Goal: Task Accomplishment & Management: Manage account settings

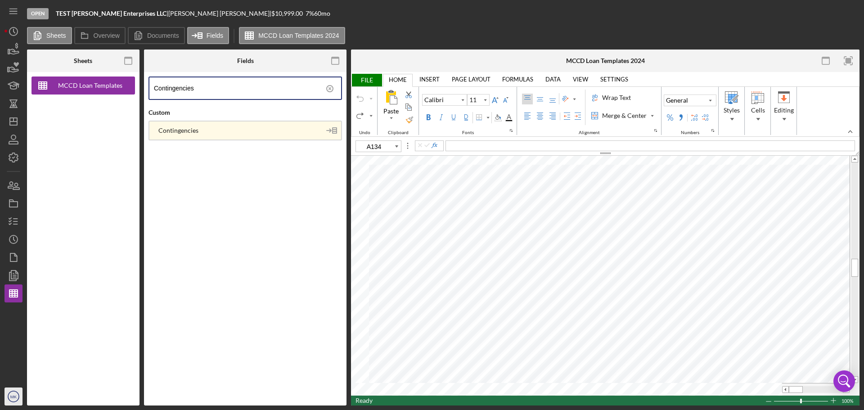
click at [11, 395] on text "MK" at bounding box center [13, 396] width 7 height 5
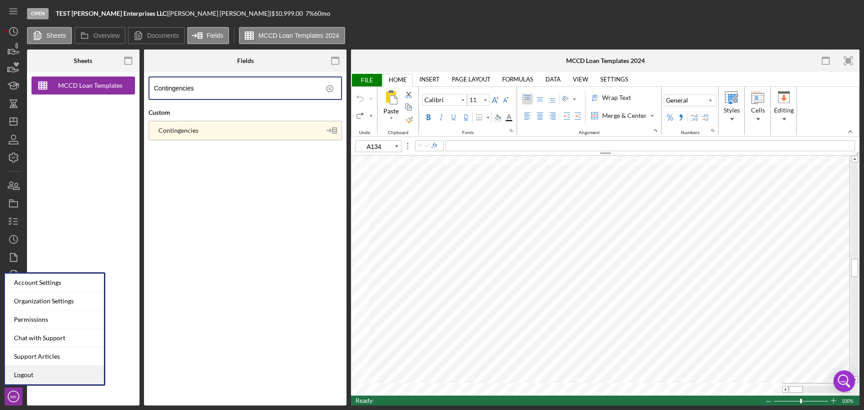
click at [35, 375] on link "Logout" at bounding box center [54, 375] width 99 height 18
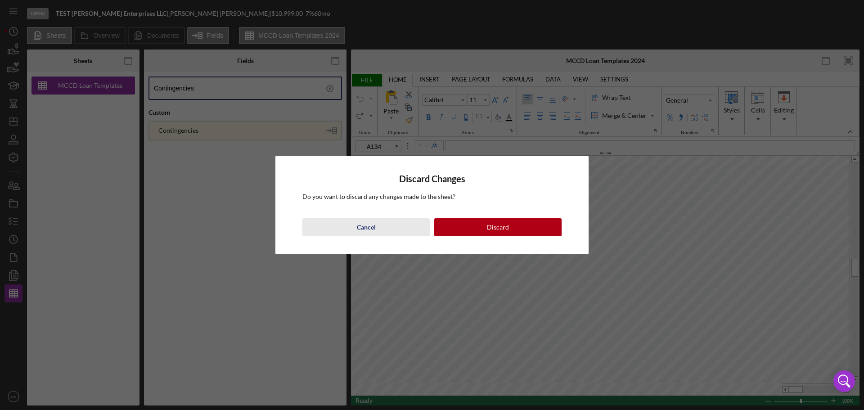
click at [366, 225] on div "Cancel" at bounding box center [366, 227] width 19 height 18
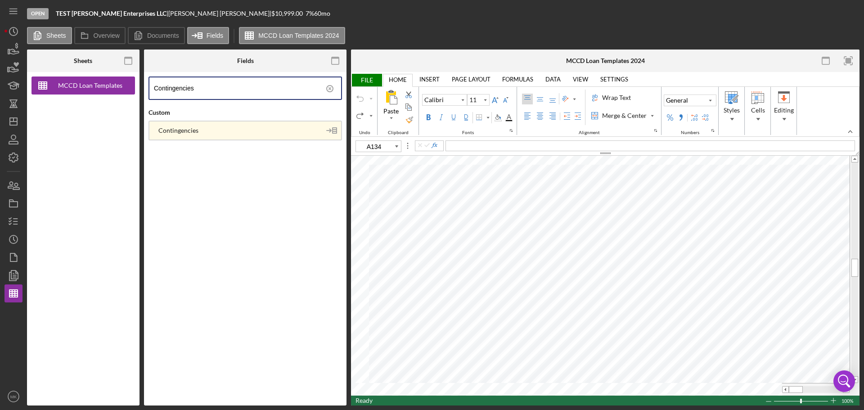
click at [371, 79] on span "FILE" at bounding box center [366, 80] width 31 height 13
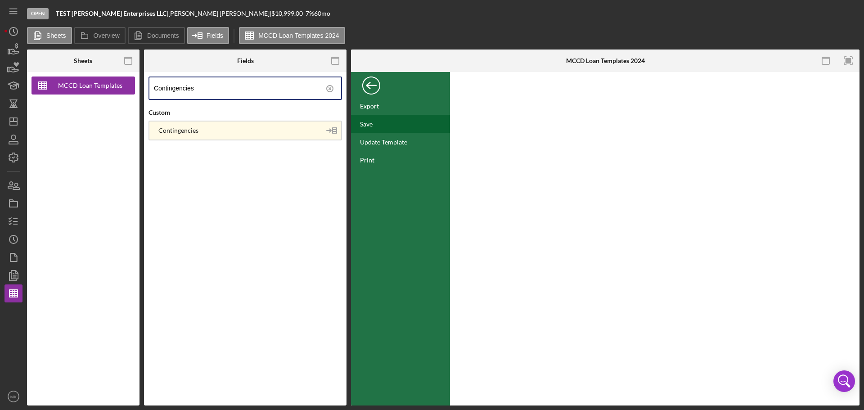
click at [380, 126] on div "Save" at bounding box center [400, 124] width 99 height 18
click at [14, 395] on text "MK" at bounding box center [13, 396] width 7 height 5
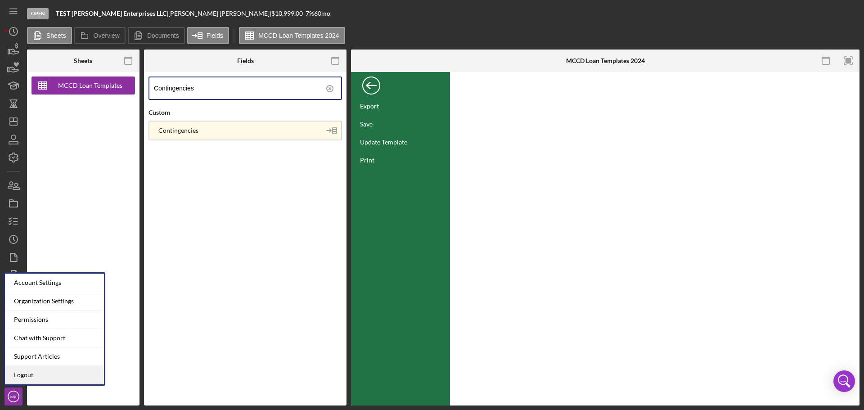
click at [55, 377] on link "Logout" at bounding box center [54, 375] width 99 height 18
